Goal: Information Seeking & Learning: Learn about a topic

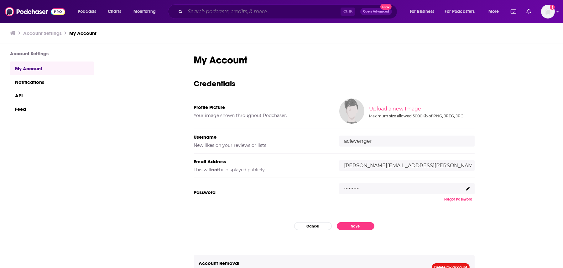
click at [238, 12] on input "Search podcasts, credits, & more..." at bounding box center [262, 12] width 155 height 10
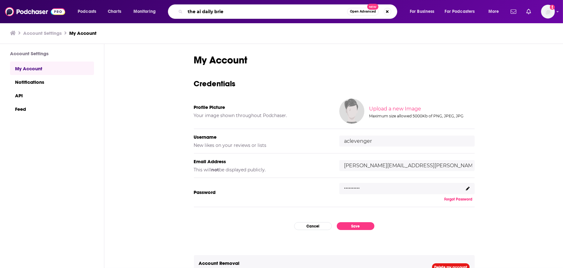
type input "the ai daily bried"
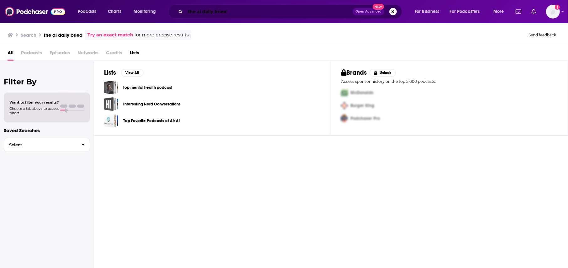
click at [238, 12] on input "the ai daily bried" at bounding box center [268, 12] width 167 height 10
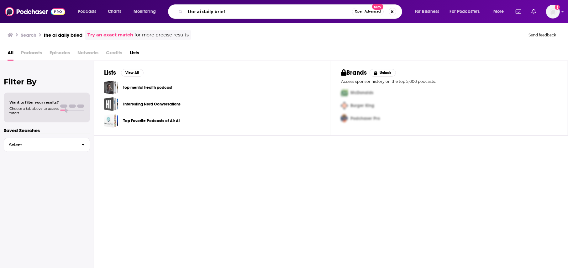
type input "the ai daily brief"
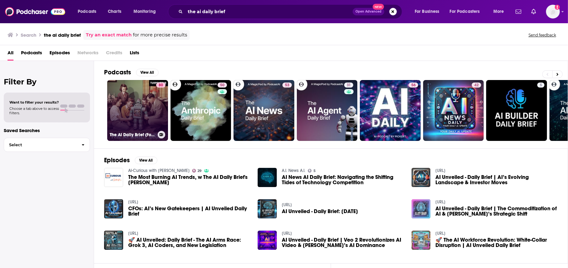
click at [141, 107] on link "80 The AI Daily Brief (Formerly The AI Breakdown): Artificial Intelligence News…" at bounding box center [137, 110] width 61 height 61
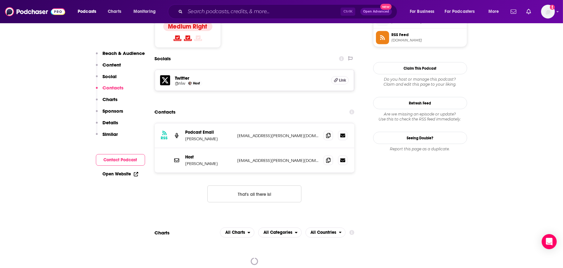
scroll to position [418, 0]
